Goal: Go to known website: Access a specific website the user already knows

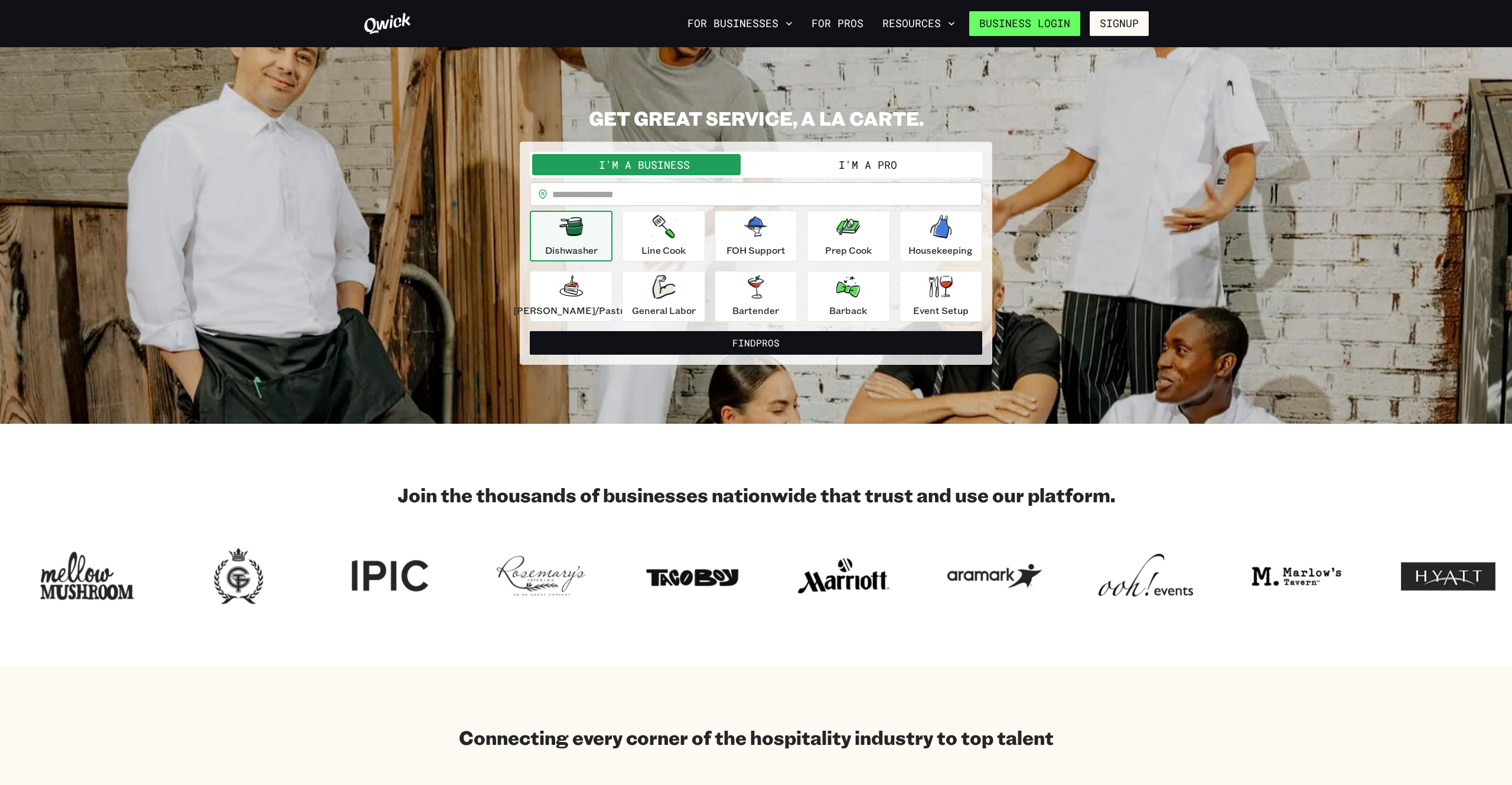
click at [1020, 17] on link "Business Login" at bounding box center [1025, 23] width 111 height 25
click at [1037, 28] on link "Business Login" at bounding box center [1025, 23] width 111 height 25
click at [1029, 18] on link "Business Login" at bounding box center [1025, 23] width 111 height 25
